Goal: Task Accomplishment & Management: Complete application form

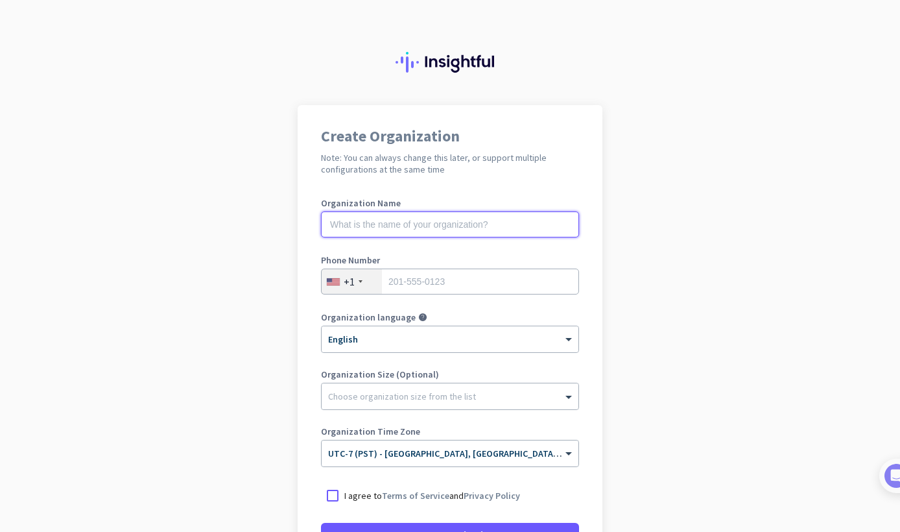
click at [371, 225] on input "text" at bounding box center [450, 224] width 258 height 26
type input "R"
type input "Mercor"
click at [433, 276] on input "tel" at bounding box center [450, 282] width 258 height 26
type input "6154574250"
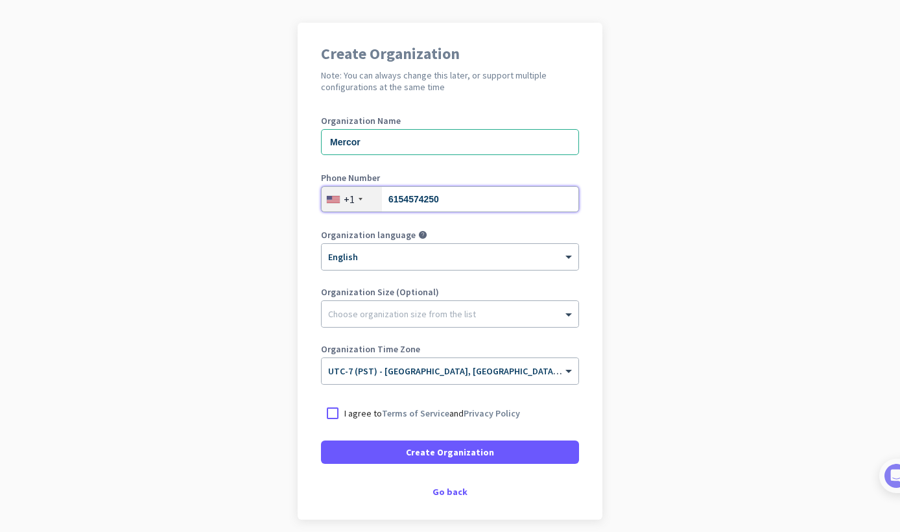
scroll to position [130, 0]
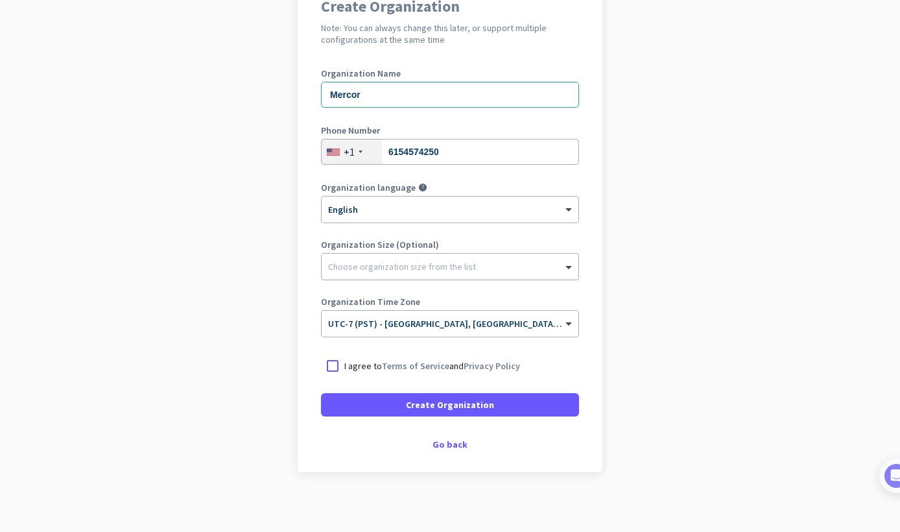
click at [392, 270] on div "Choose organization size from the list" at bounding box center [402, 267] width 148 height 12
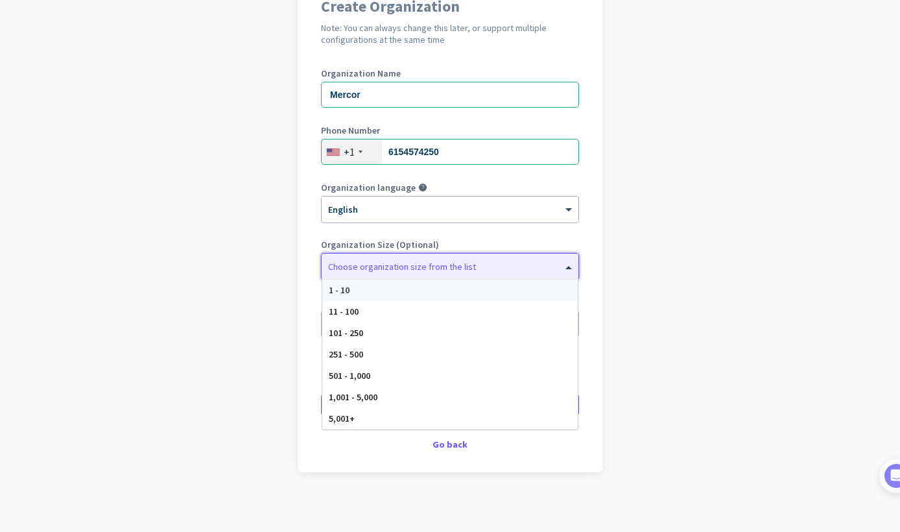
click at [442, 224] on div "Organization language help × English" at bounding box center [450, 209] width 258 height 52
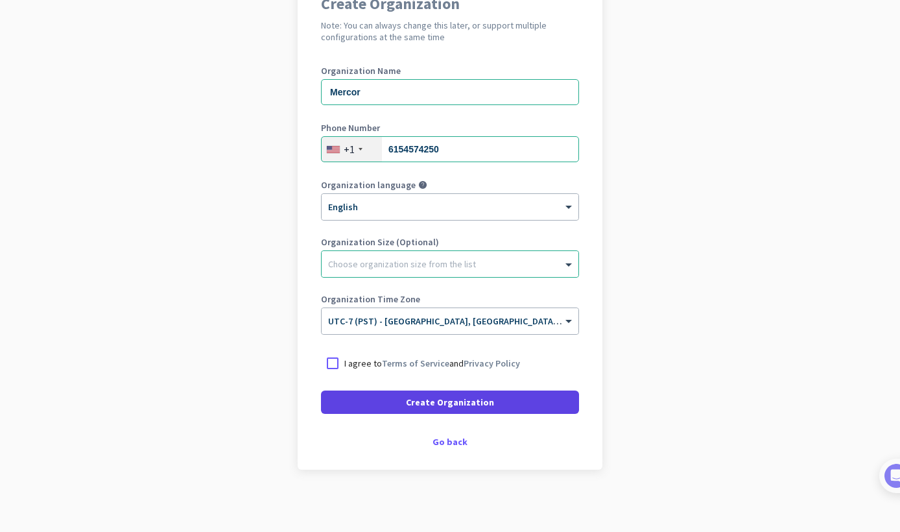
scroll to position [135, 0]
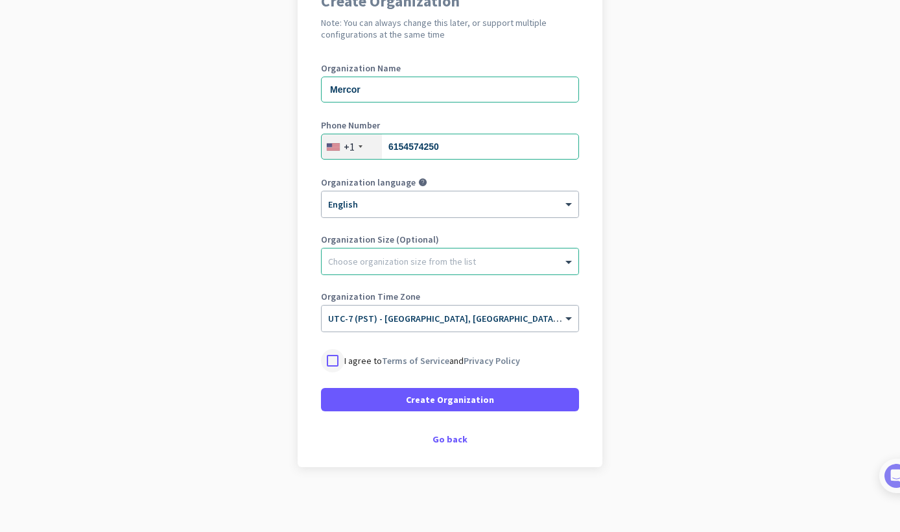
click at [332, 357] on div at bounding box center [332, 360] width 23 height 23
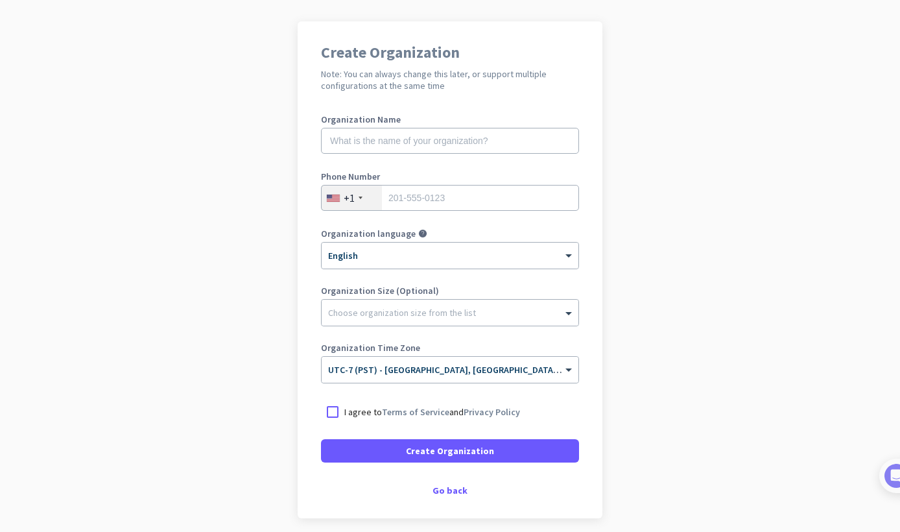
scroll to position [130, 0]
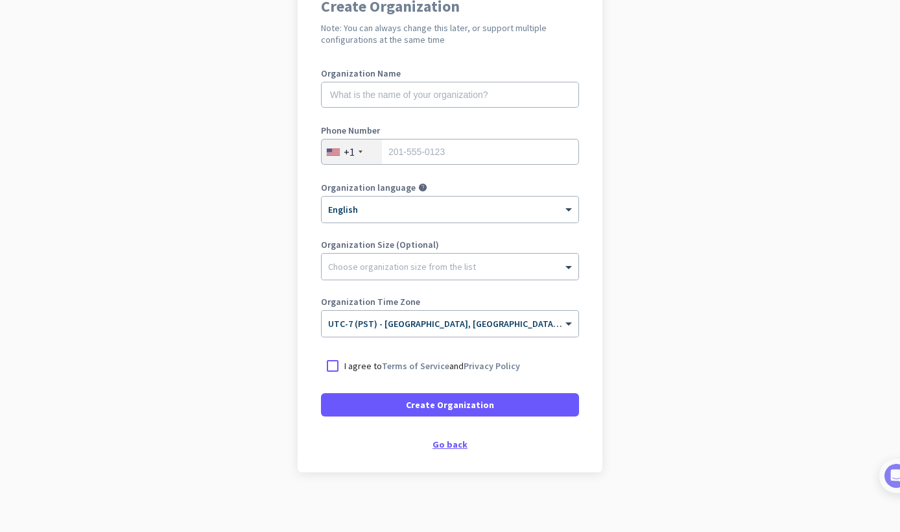
click at [458, 441] on div "Go back" at bounding box center [450, 444] width 258 height 9
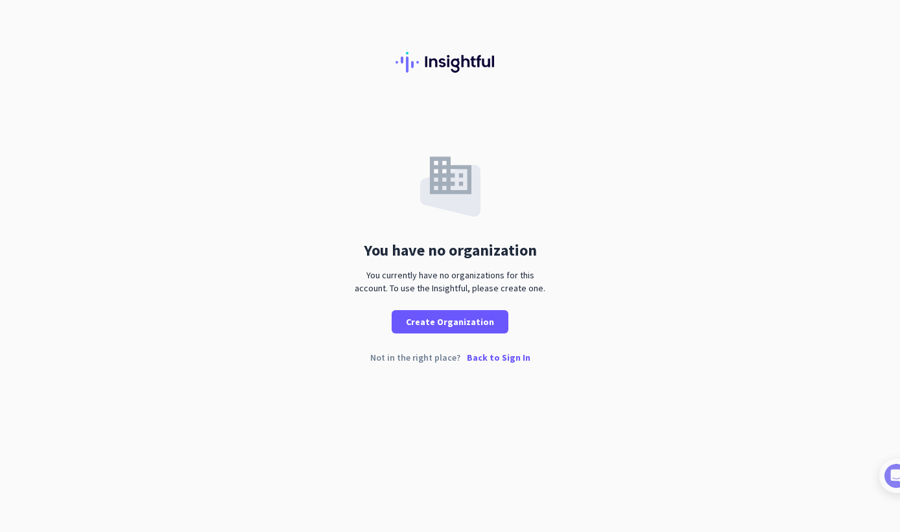
click at [501, 361] on p "Back to Sign In" at bounding box center [499, 357] width 64 height 9
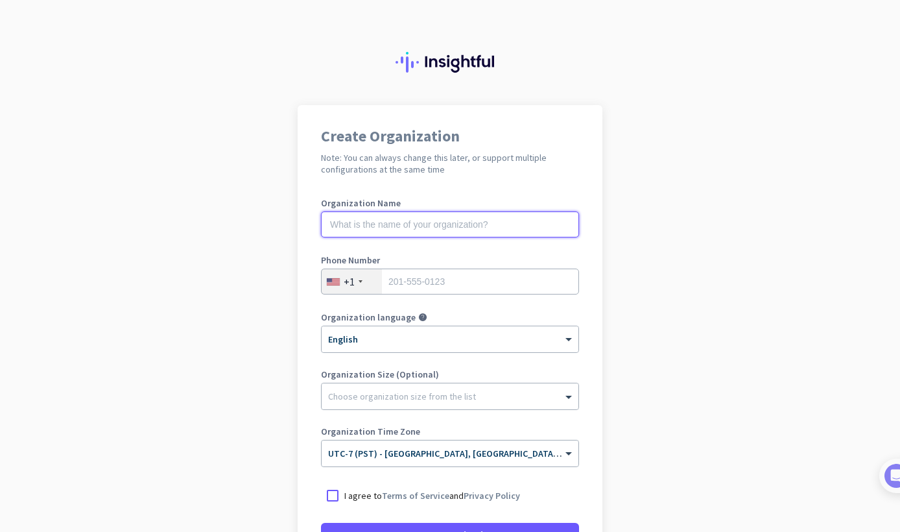
click at [458, 219] on input "text" at bounding box center [450, 224] width 258 height 26
click at [437, 243] on div "Organization name is required" at bounding box center [450, 243] width 258 height 13
click at [442, 230] on input "text" at bounding box center [450, 224] width 258 height 26
type input "R"
type input "X"
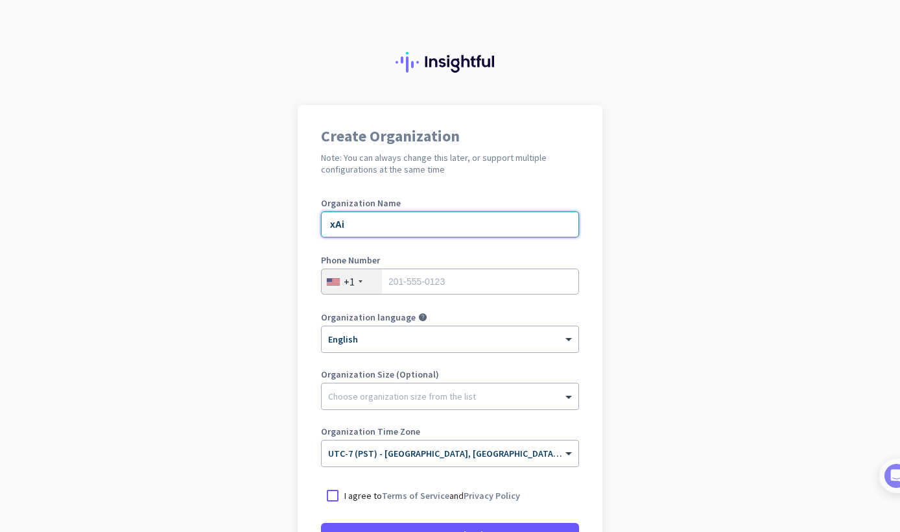
type input "xAi"
click at [401, 273] on input "tel" at bounding box center [450, 282] width 258 height 26
type input "6154574250"
click at [431, 406] on div "Choose organization size from the list" at bounding box center [450, 396] width 257 height 26
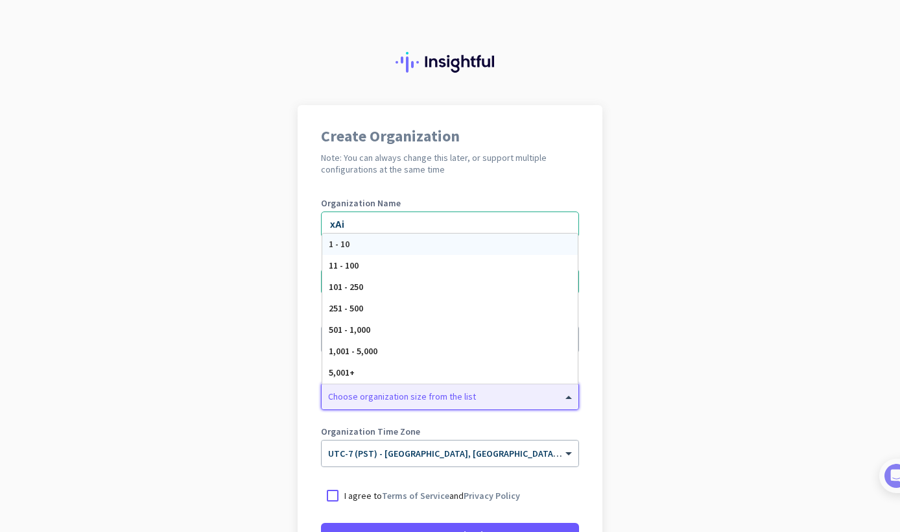
click at [354, 239] on div "1 - 10" at bounding box center [450, 243] width 256 height 21
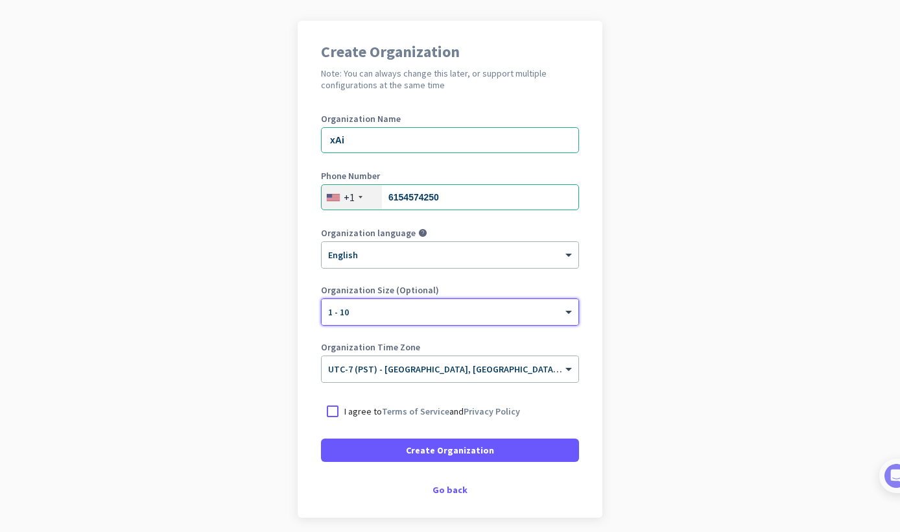
scroll to position [130, 0]
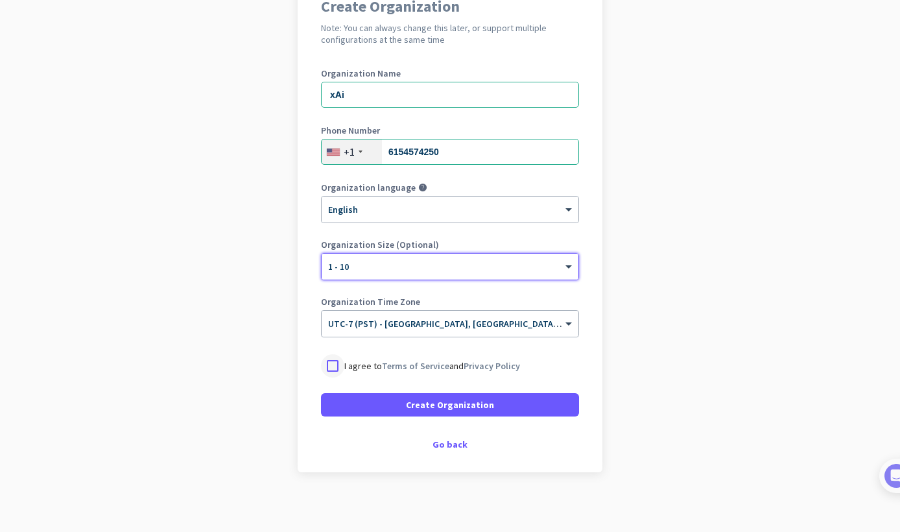
click at [328, 363] on div at bounding box center [332, 365] width 23 height 23
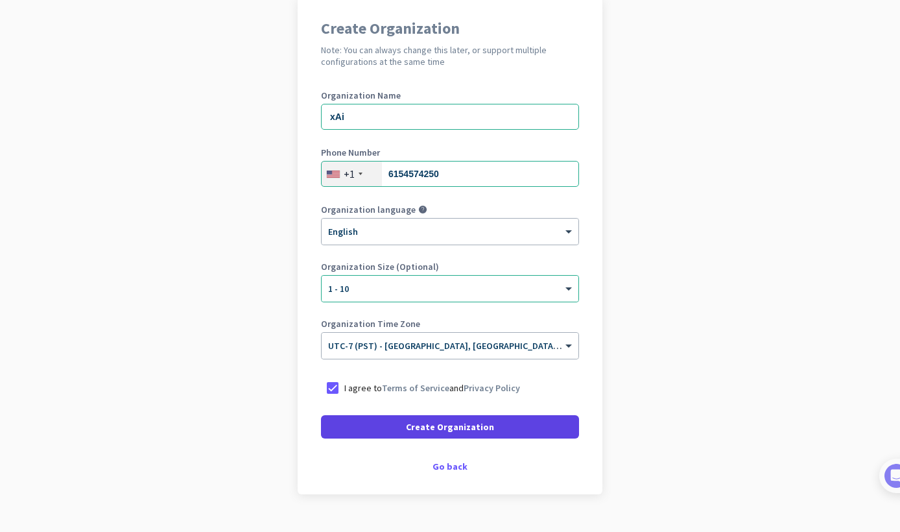
scroll to position [135, 0]
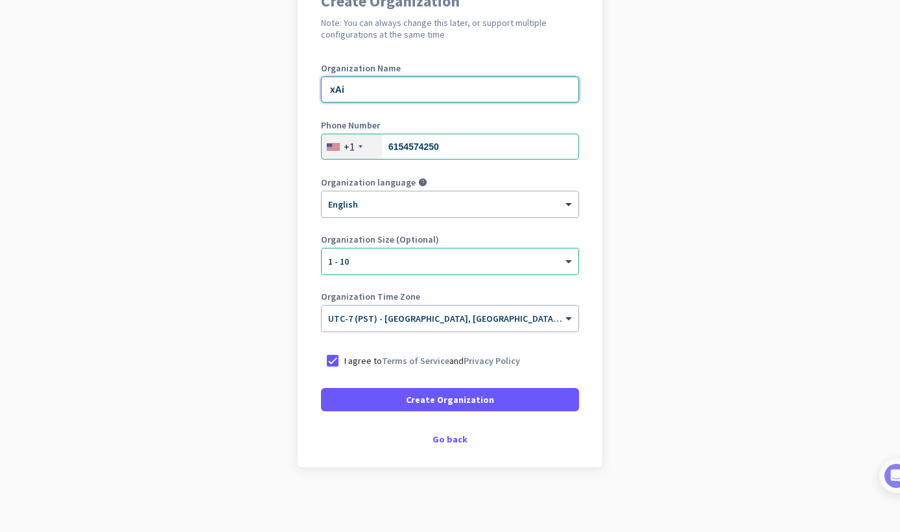
click at [396, 94] on input "xAi" at bounding box center [450, 90] width 258 height 26
type input "xAi -- Creative Writing"
click at [514, 391] on span at bounding box center [450, 399] width 258 height 31
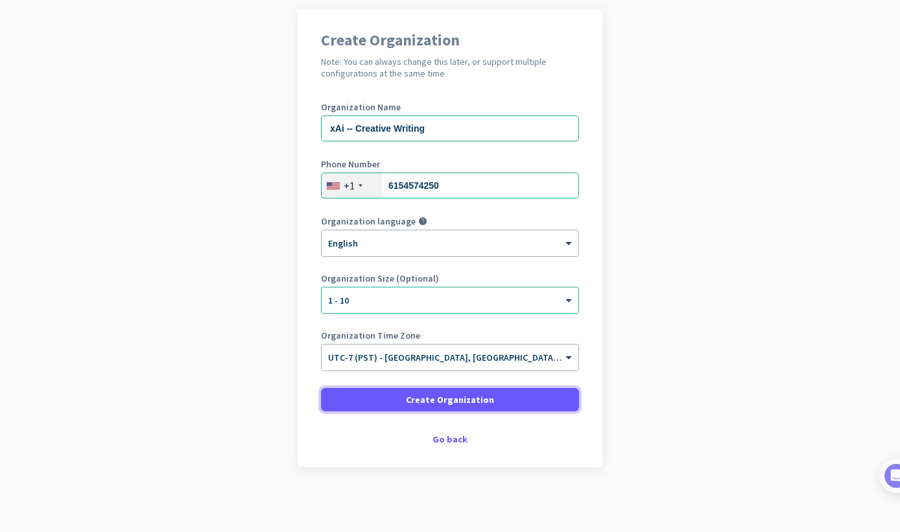
scroll to position [96, 0]
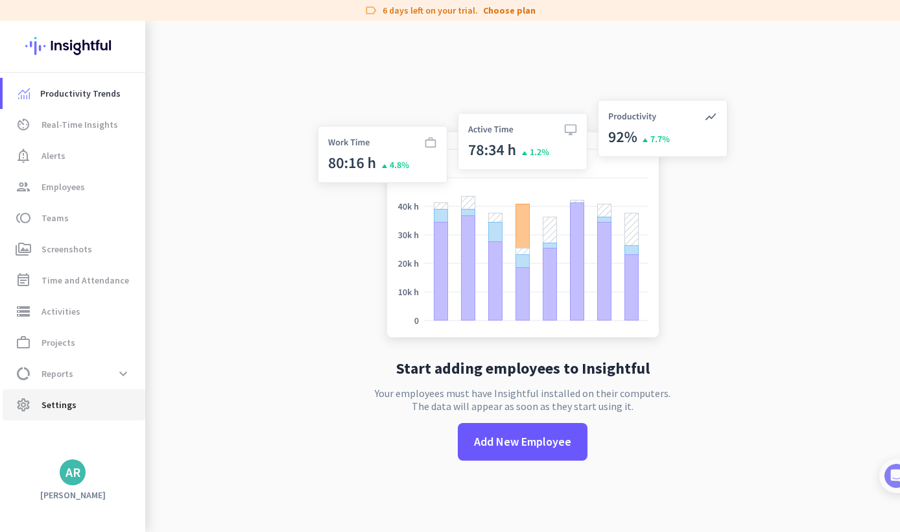
click at [66, 400] on span "Settings" at bounding box center [59, 405] width 35 height 16
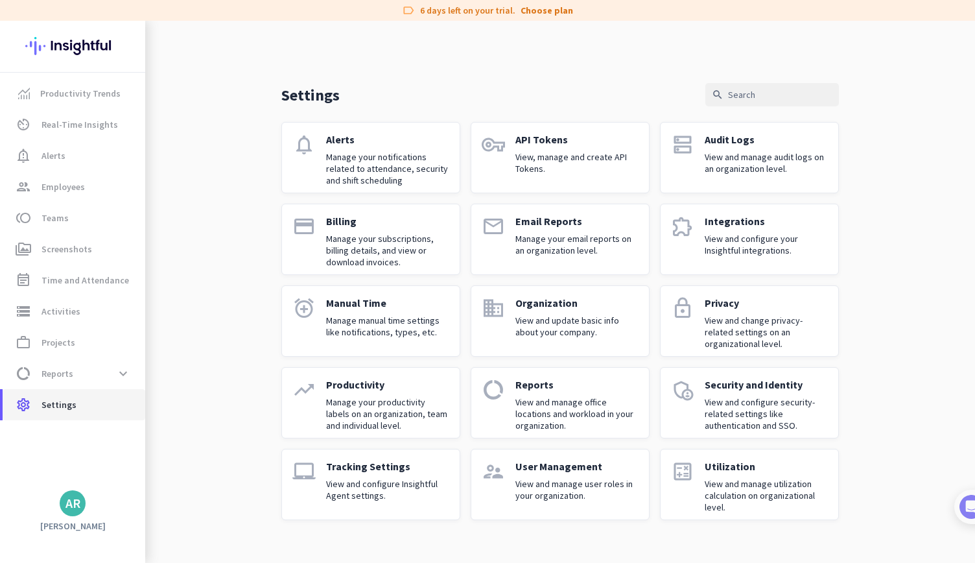
click at [66, 413] on link "settings Settings" at bounding box center [74, 404] width 143 height 31
click at [80, 516] on div "Productivity Trends av_timer Real-Time Insights notification_important Alerts g…" at bounding box center [72, 292] width 145 height 542
click at [71, 510] on div "AR" at bounding box center [73, 503] width 15 height 13
click at [72, 510] on div at bounding box center [487, 281] width 975 height 563
click at [83, 510] on app-letter-avatar "AR" at bounding box center [73, 503] width 26 height 26
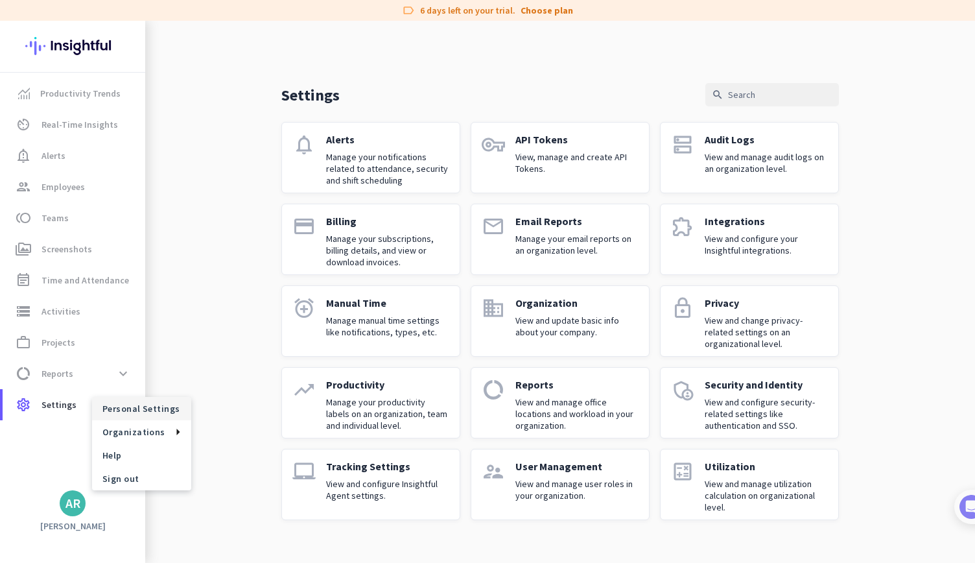
click at [154, 409] on span "Personal Settings" at bounding box center [141, 409] width 78 height 12
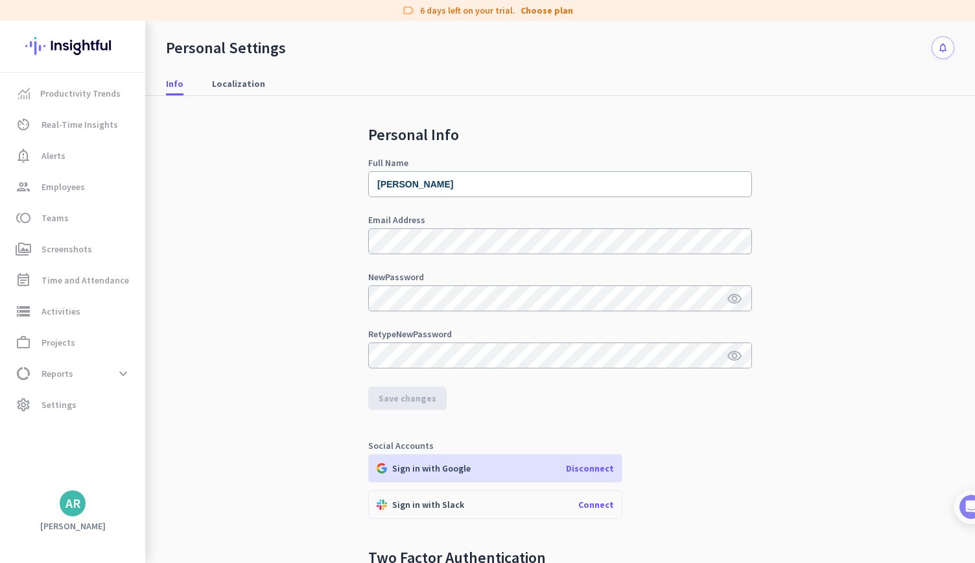
click at [82, 502] on div "AR" at bounding box center [73, 503] width 26 height 26
click at [215, 351] on div at bounding box center [487, 281] width 975 height 563
click at [84, 121] on span "Real-Time Insights" at bounding box center [80, 125] width 77 height 16
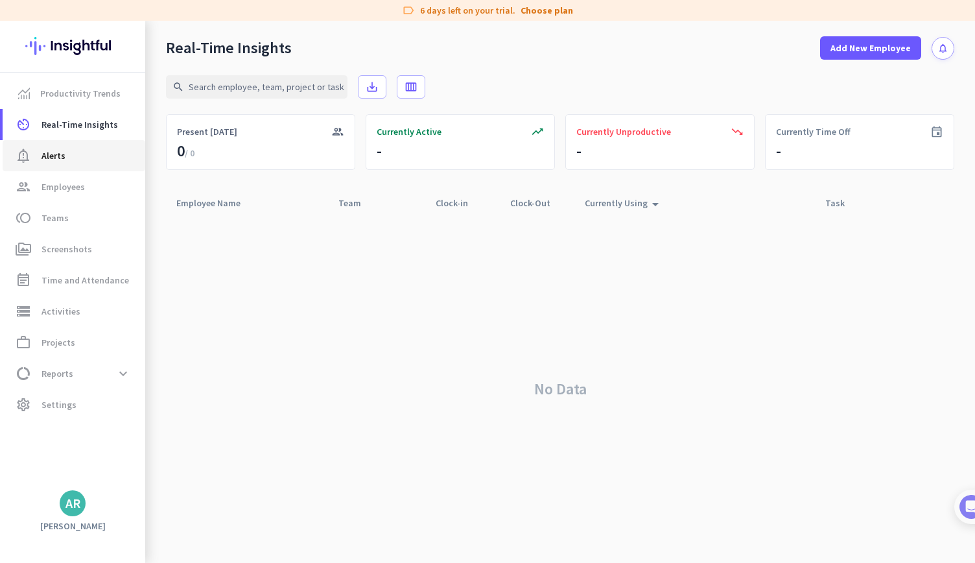
click at [55, 168] on link "notification_important Alerts" at bounding box center [74, 155] width 143 height 31
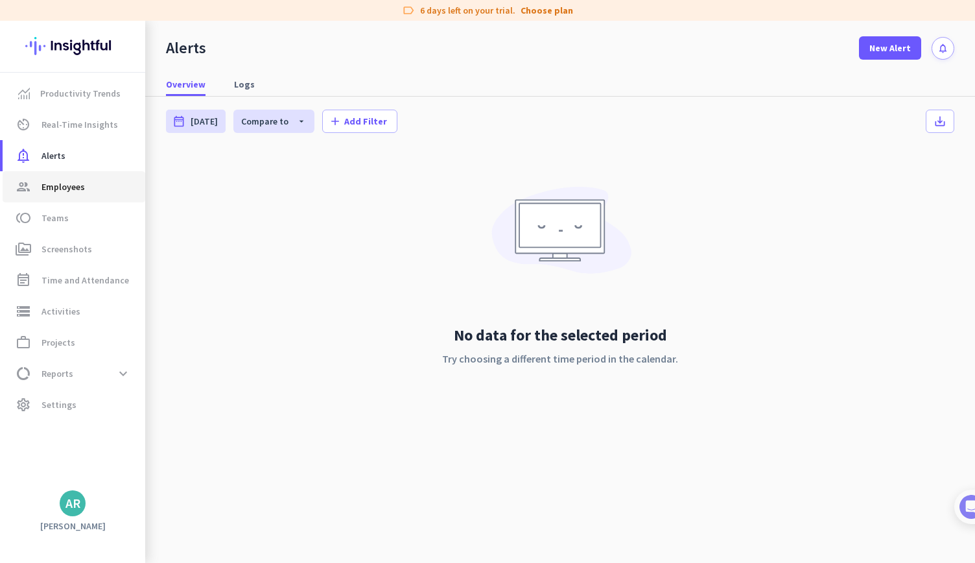
drag, startPoint x: 59, startPoint y: 182, endPoint x: 53, endPoint y: 215, distance: 33.1
click at [58, 182] on span "Employees" at bounding box center [63, 187] width 43 height 16
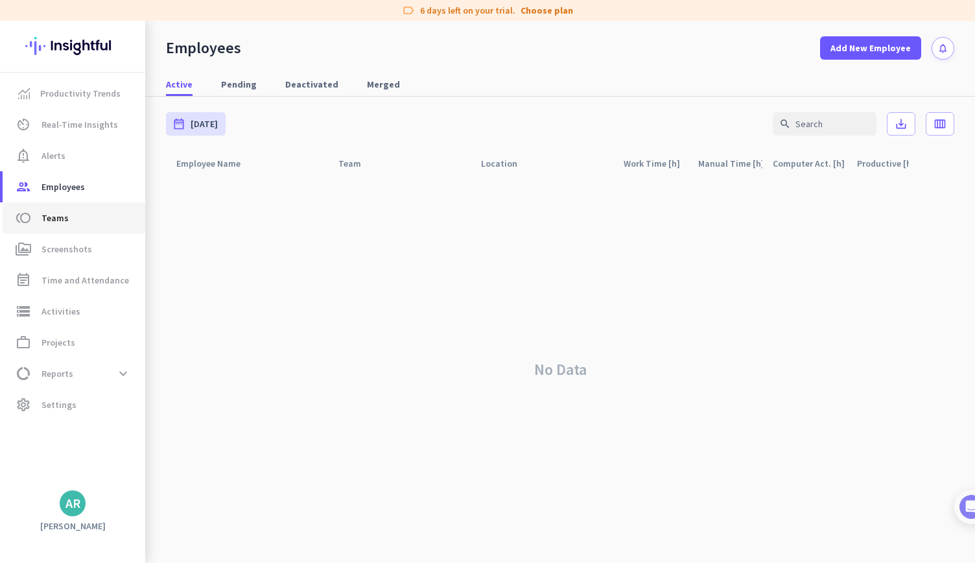
click at [53, 215] on span "Teams" at bounding box center [55, 218] width 27 height 16
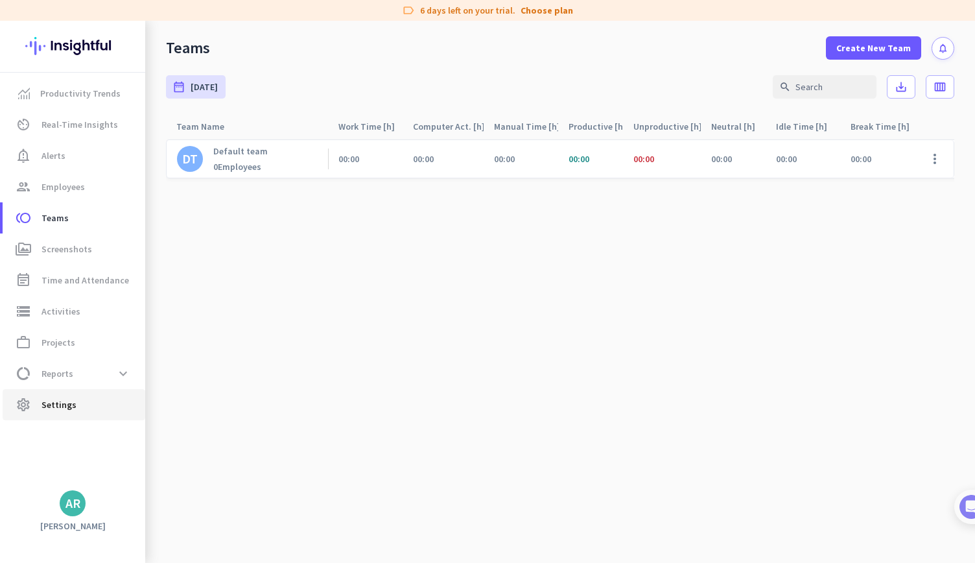
click at [77, 417] on link "settings Settings" at bounding box center [74, 404] width 143 height 31
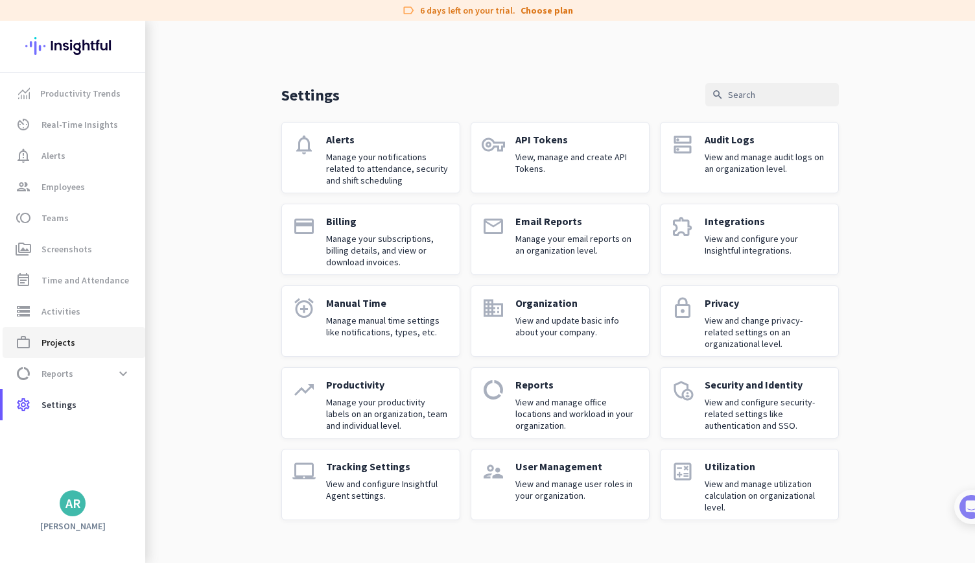
click at [86, 344] on span "work_outline Projects" at bounding box center [74, 343] width 122 height 16
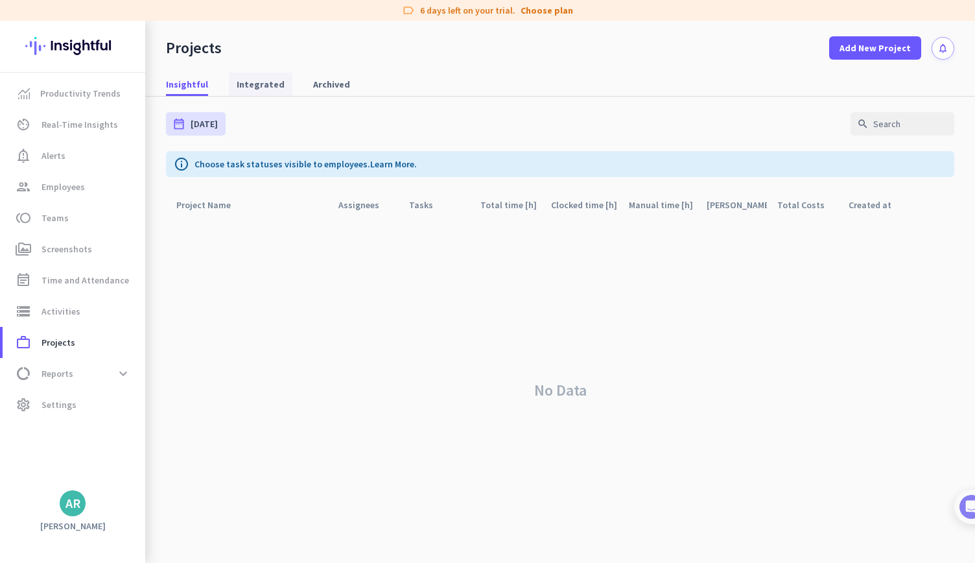
click at [248, 83] on span "Integrated" at bounding box center [261, 84] width 48 height 13
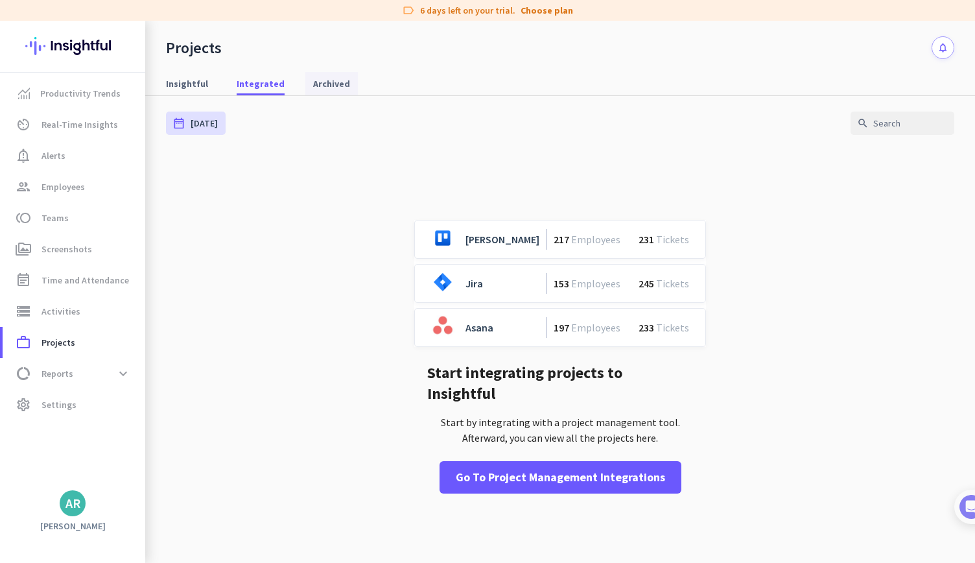
click at [328, 83] on span "Archived" at bounding box center [331, 83] width 37 height 13
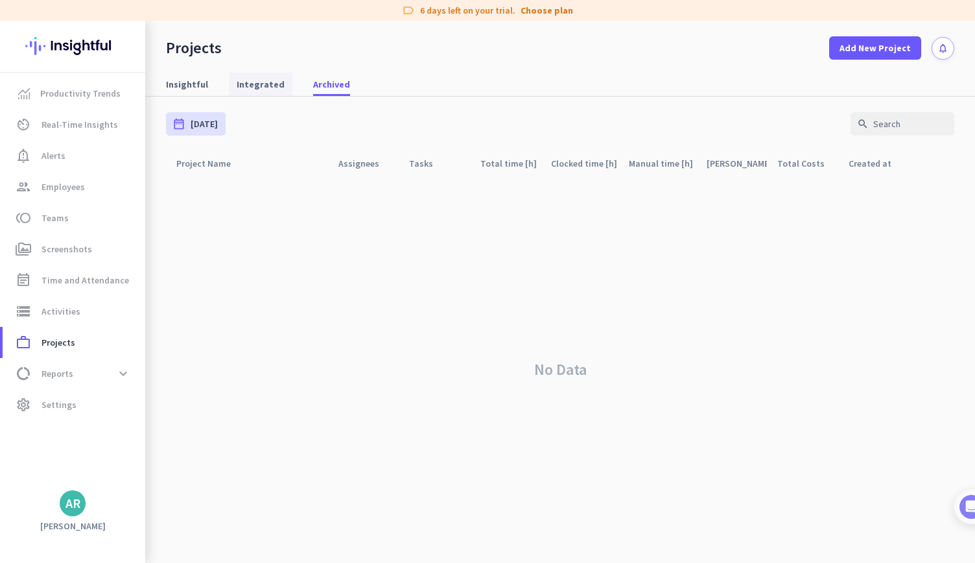
click at [258, 84] on span "Integrated" at bounding box center [261, 84] width 48 height 13
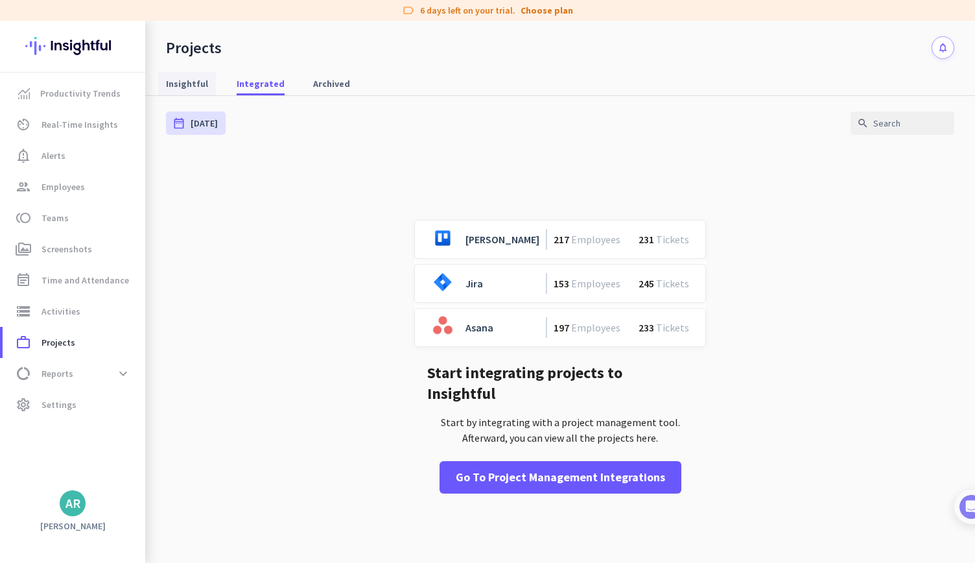
click at [176, 82] on span "Insightful" at bounding box center [187, 83] width 42 height 13
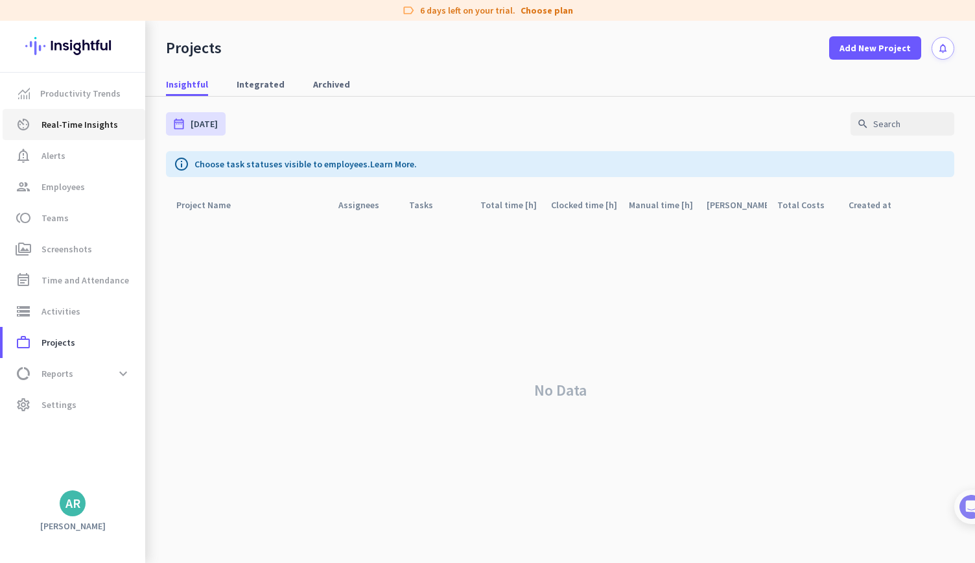
click at [86, 121] on span "Real-Time Insights" at bounding box center [80, 125] width 77 height 16
